Goal: Task Accomplishment & Management: Complete application form

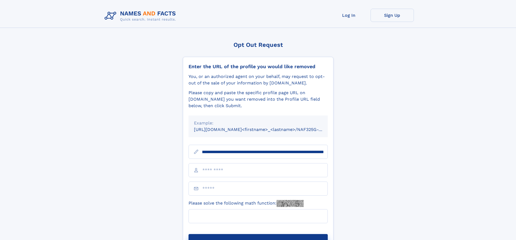
scroll to position [0, 67]
type input "**********"
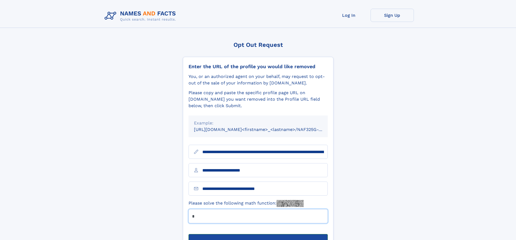
type input "*"
click at [258, 234] on button "Submit Opt Out Request" at bounding box center [258, 242] width 139 height 17
